Goal: Go to known website: Access a specific website the user already knows

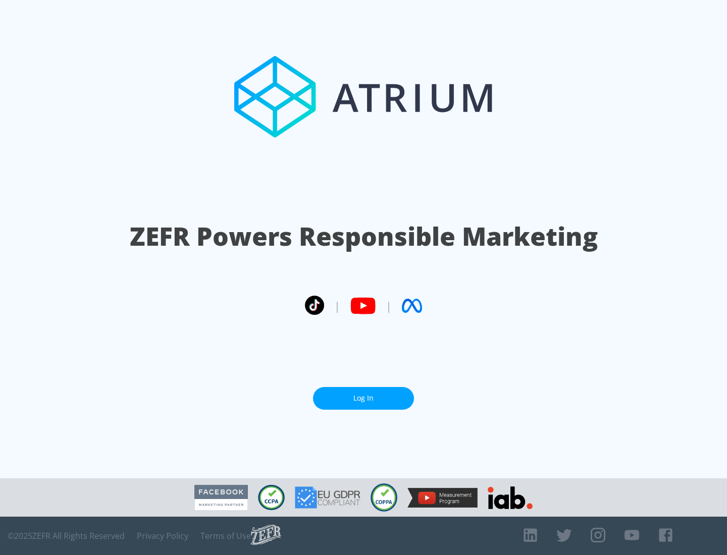
click at [364, 394] on link "Log In" at bounding box center [363, 398] width 101 height 23
